Goal: Information Seeking & Learning: Find specific fact

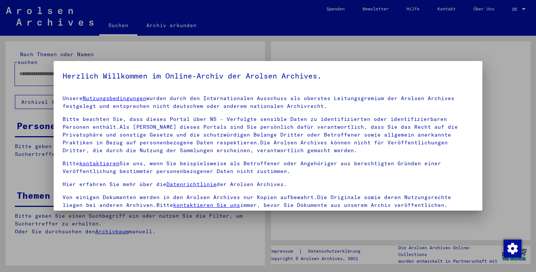
type input "**********"
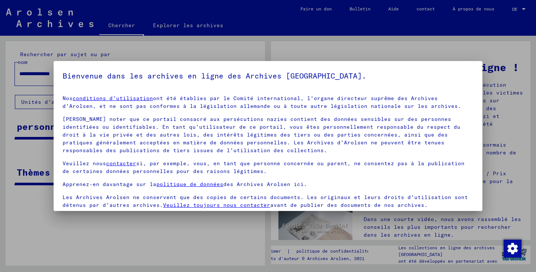
scroll to position [57, 0]
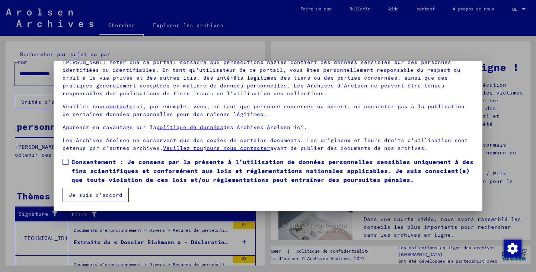
click at [62, 160] on span at bounding box center [65, 162] width 6 height 6
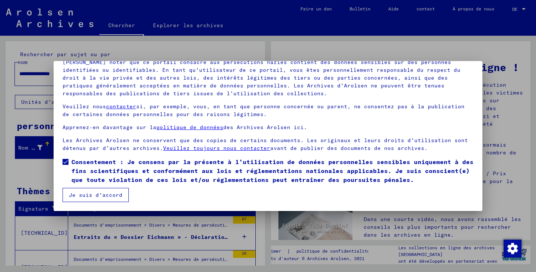
click at [89, 192] on font "Je suis d'accord" at bounding box center [96, 195] width 54 height 7
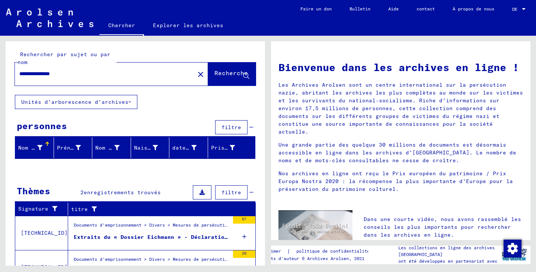
scroll to position [41, 0]
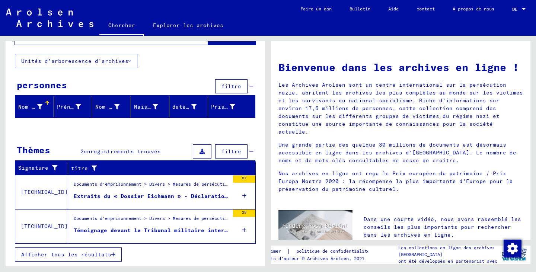
click at [141, 190] on div "Documents d'emprisonnement > Divers > Mesures de persécution, notamment hors de…" at bounding box center [152, 186] width 156 height 10
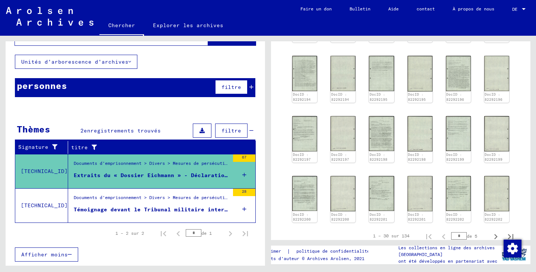
scroll to position [409, 0]
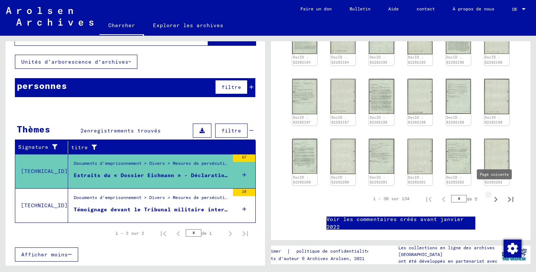
click at [490, 194] on icon "Page suivante" at bounding box center [495, 199] width 10 height 10
type input "*"
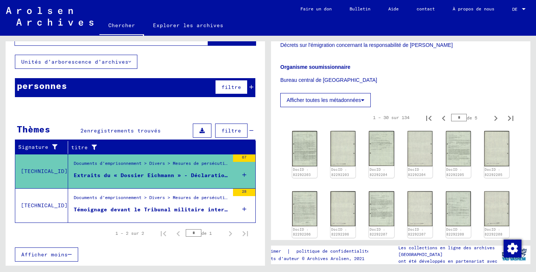
scroll to position [140, 0]
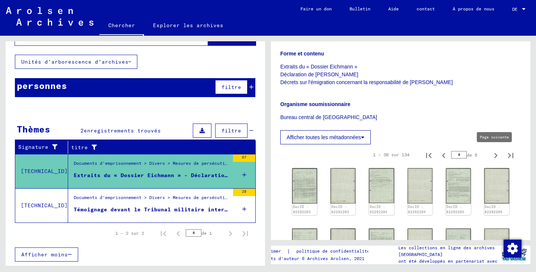
click at [490, 156] on icon "Page suivante" at bounding box center [495, 155] width 10 height 10
type input "*"
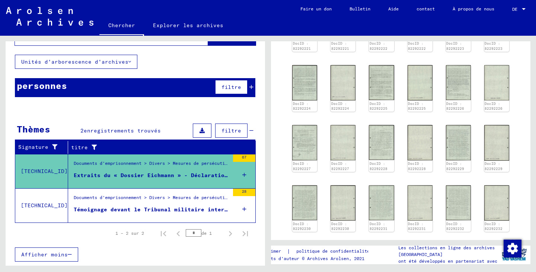
scroll to position [400, 0]
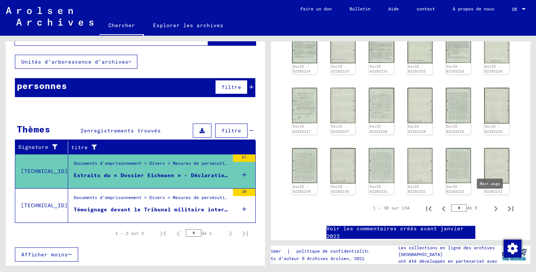
click at [490, 203] on icon "Page suivante" at bounding box center [495, 208] width 10 height 10
type input "*"
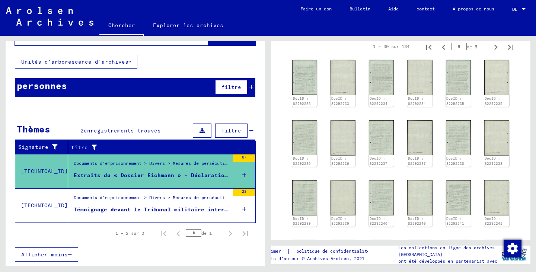
scroll to position [211, 0]
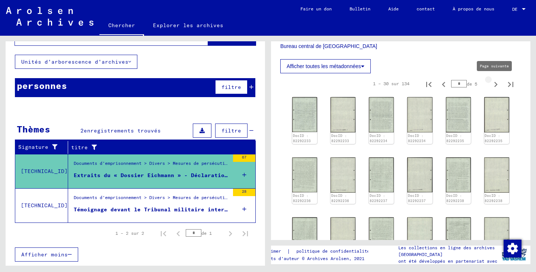
click at [494, 83] on icon "Page suivante" at bounding box center [495, 84] width 3 height 5
type input "*"
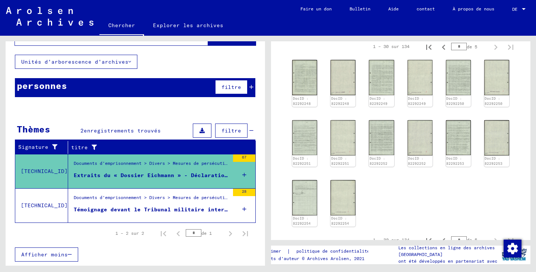
scroll to position [285, 0]
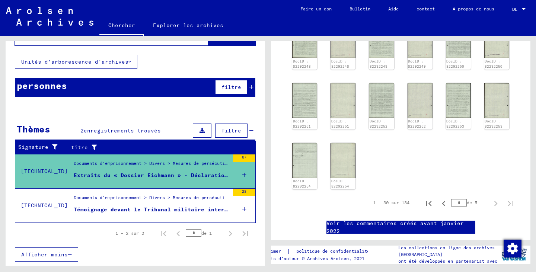
click at [146, 203] on div "Documents d'emprisonnement > Divers > Mesures de persécution, notamment hors de…" at bounding box center [152, 199] width 156 height 10
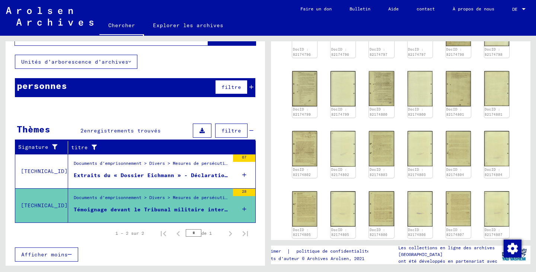
scroll to position [484, 0]
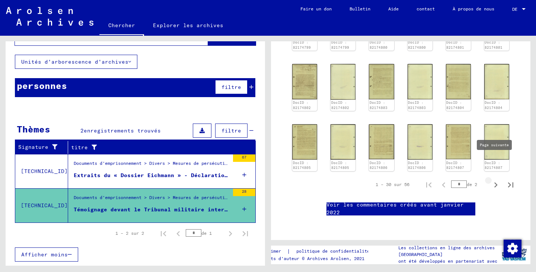
click at [490, 180] on icon "Page suivante" at bounding box center [495, 185] width 10 height 10
type input "*"
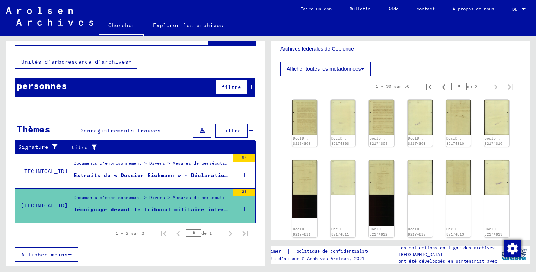
scroll to position [409, 0]
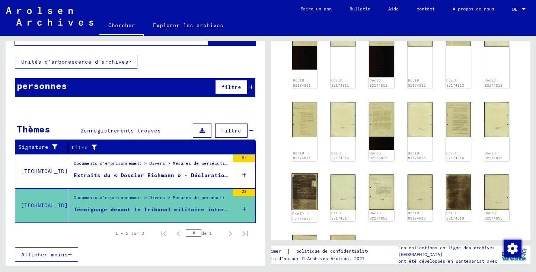
click at [301, 178] on img at bounding box center [304, 191] width 26 height 37
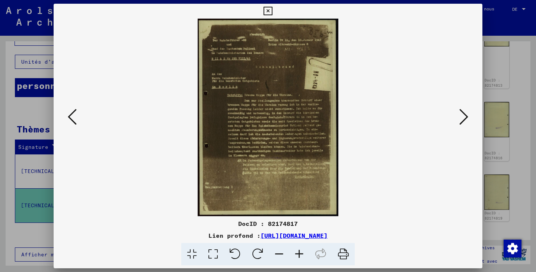
click at [264, 12] on icon at bounding box center [267, 11] width 9 height 9
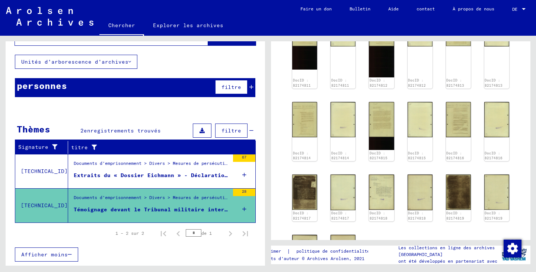
scroll to position [0, 0]
